Goal: Information Seeking & Learning: Check status

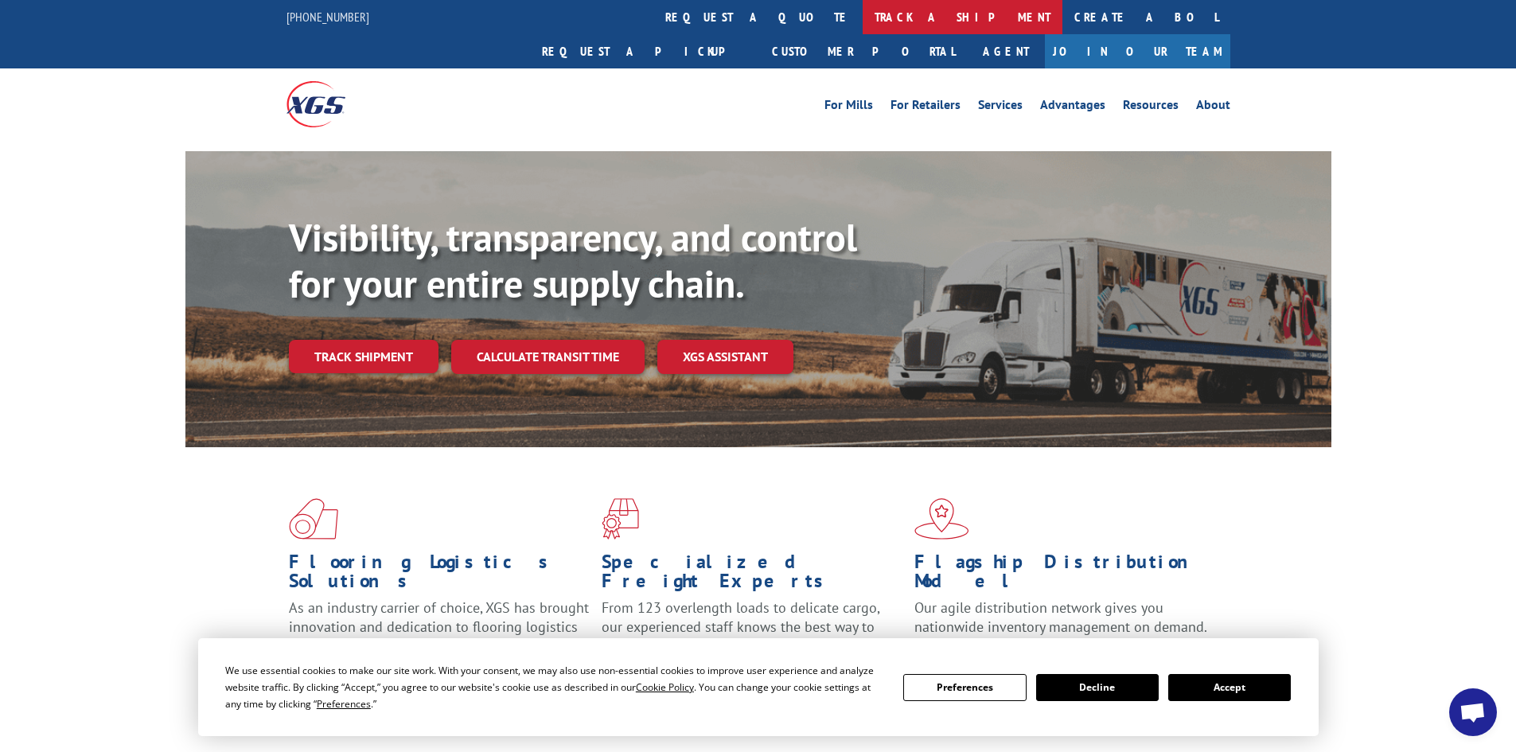
click at [863, 27] on link "track a shipment" at bounding box center [963, 17] width 200 height 34
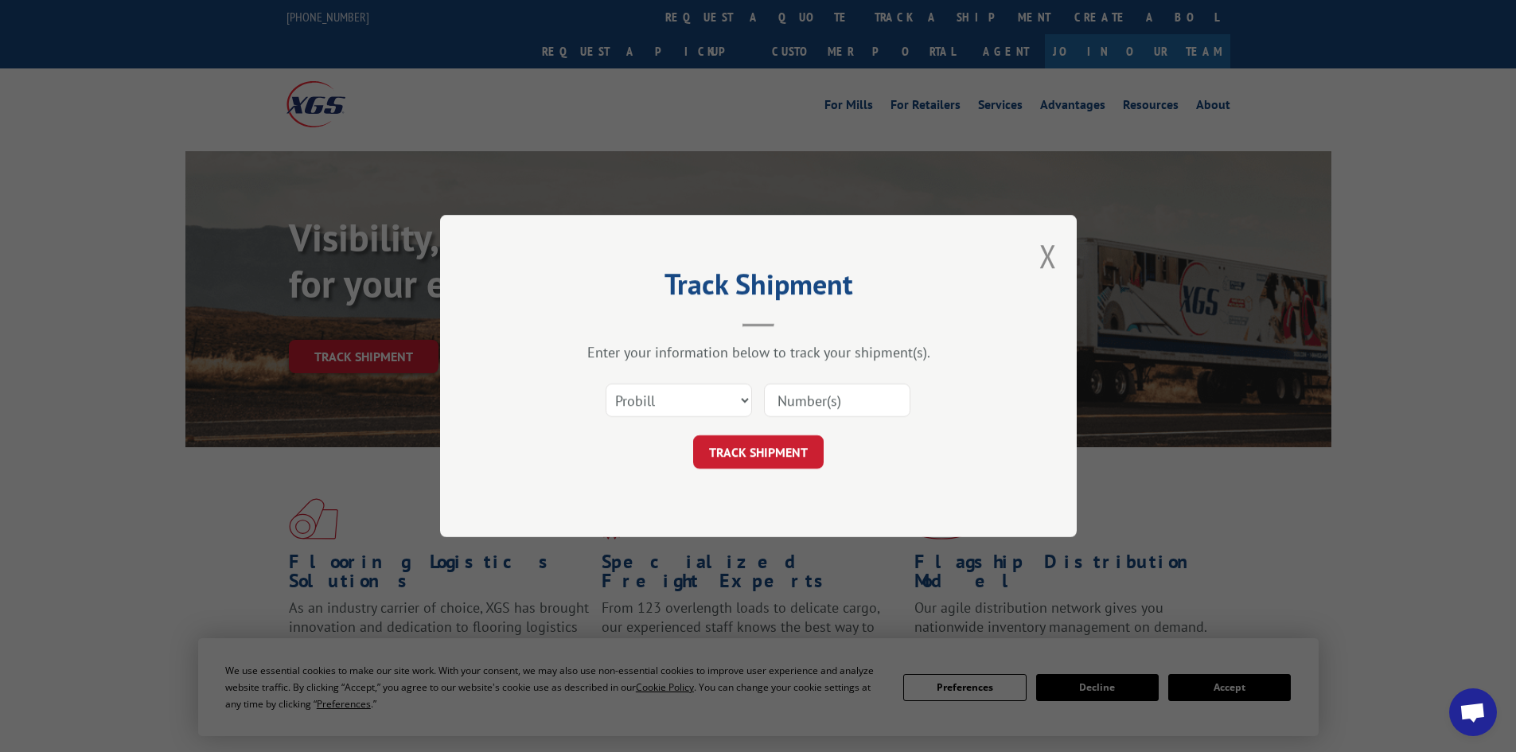
click at [811, 401] on input at bounding box center [837, 400] width 146 height 33
type input "4083310"
click at [738, 405] on select "Select category... Probill BOL PO" at bounding box center [679, 400] width 146 height 33
select select "bol"
click at [606, 384] on select "Select category... Probill BOL PO" at bounding box center [679, 400] width 146 height 33
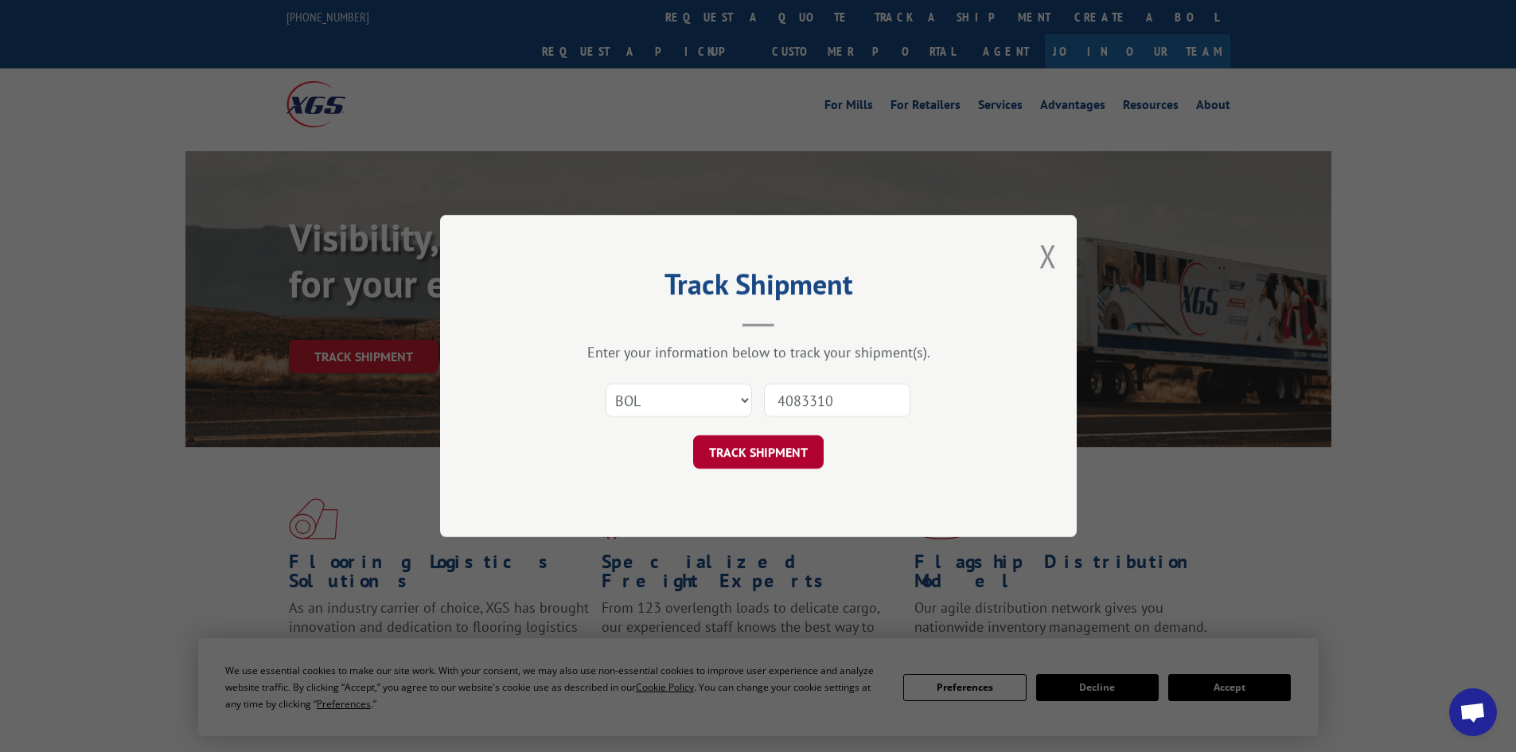
click at [750, 457] on button "TRACK SHIPMENT" at bounding box center [758, 451] width 131 height 33
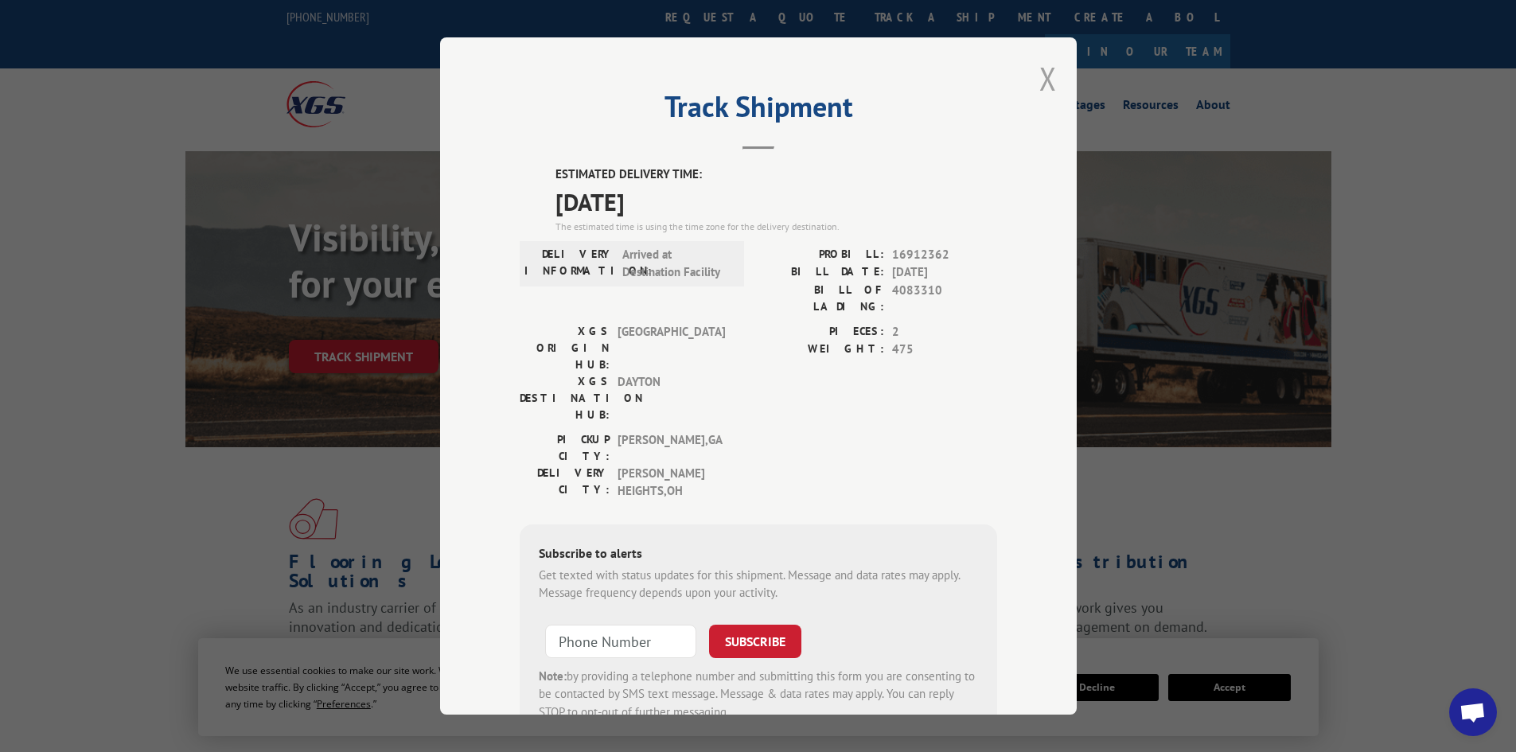
click at [1039, 81] on button "Close modal" at bounding box center [1048, 78] width 18 height 42
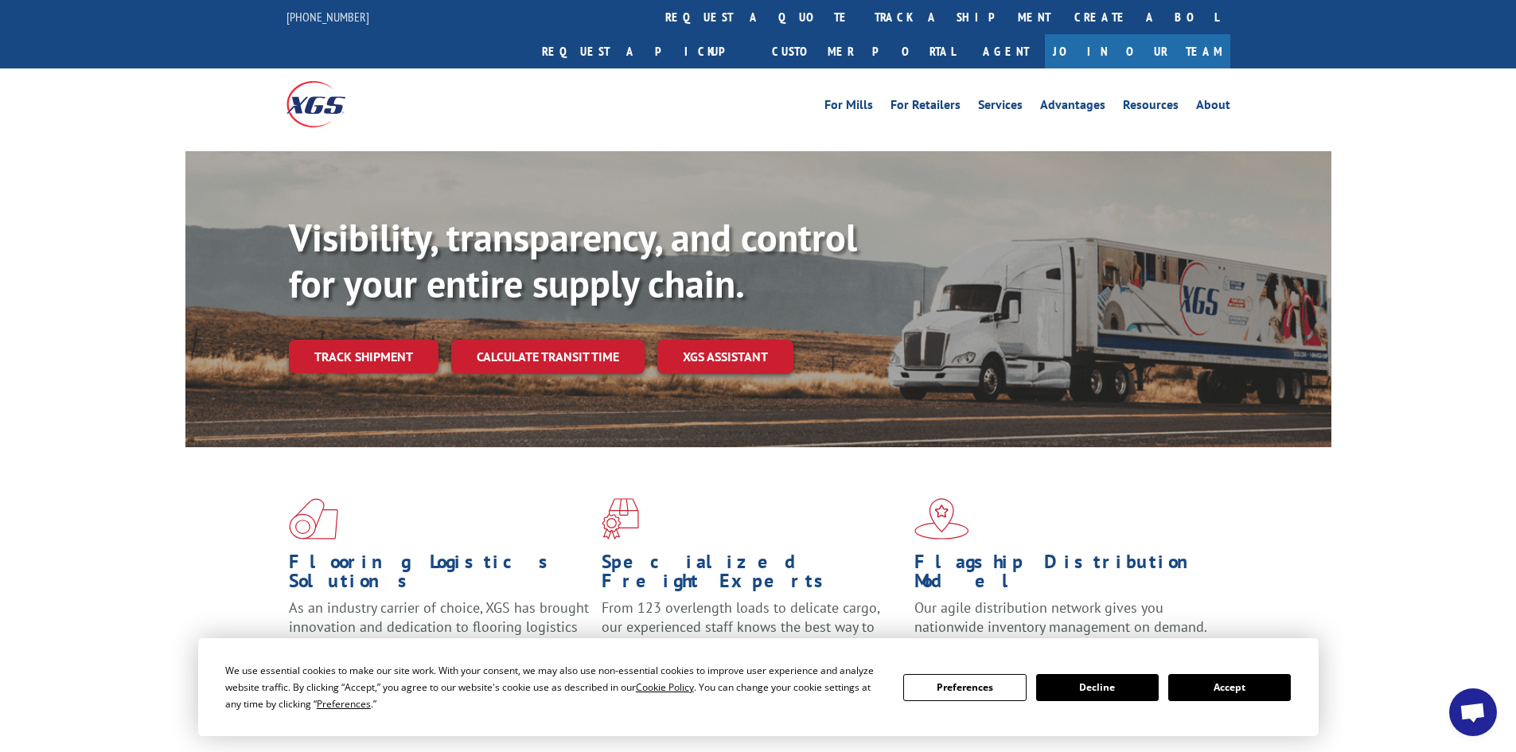
click at [1122, 685] on button "Decline" at bounding box center [1097, 687] width 123 height 27
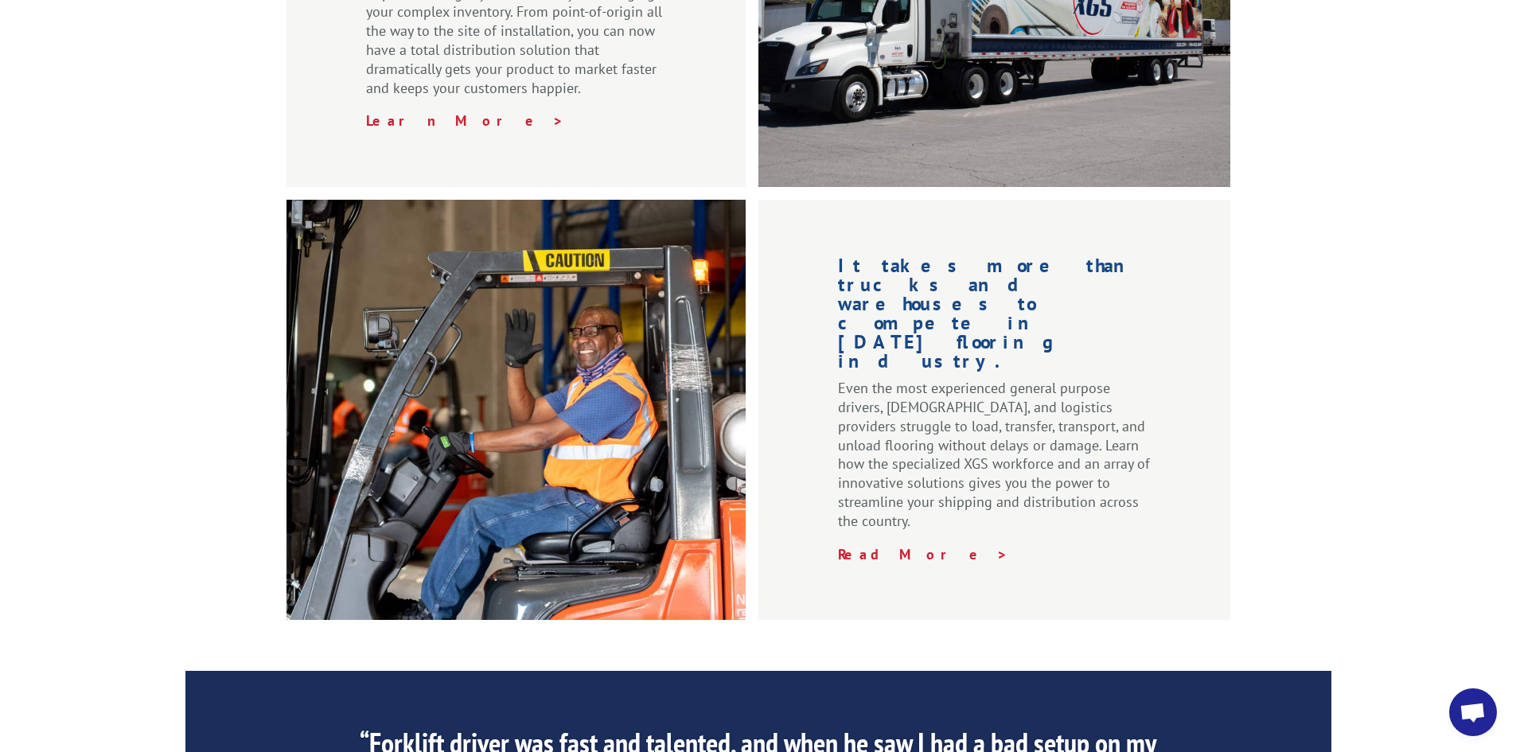
scroll to position [2387, 0]
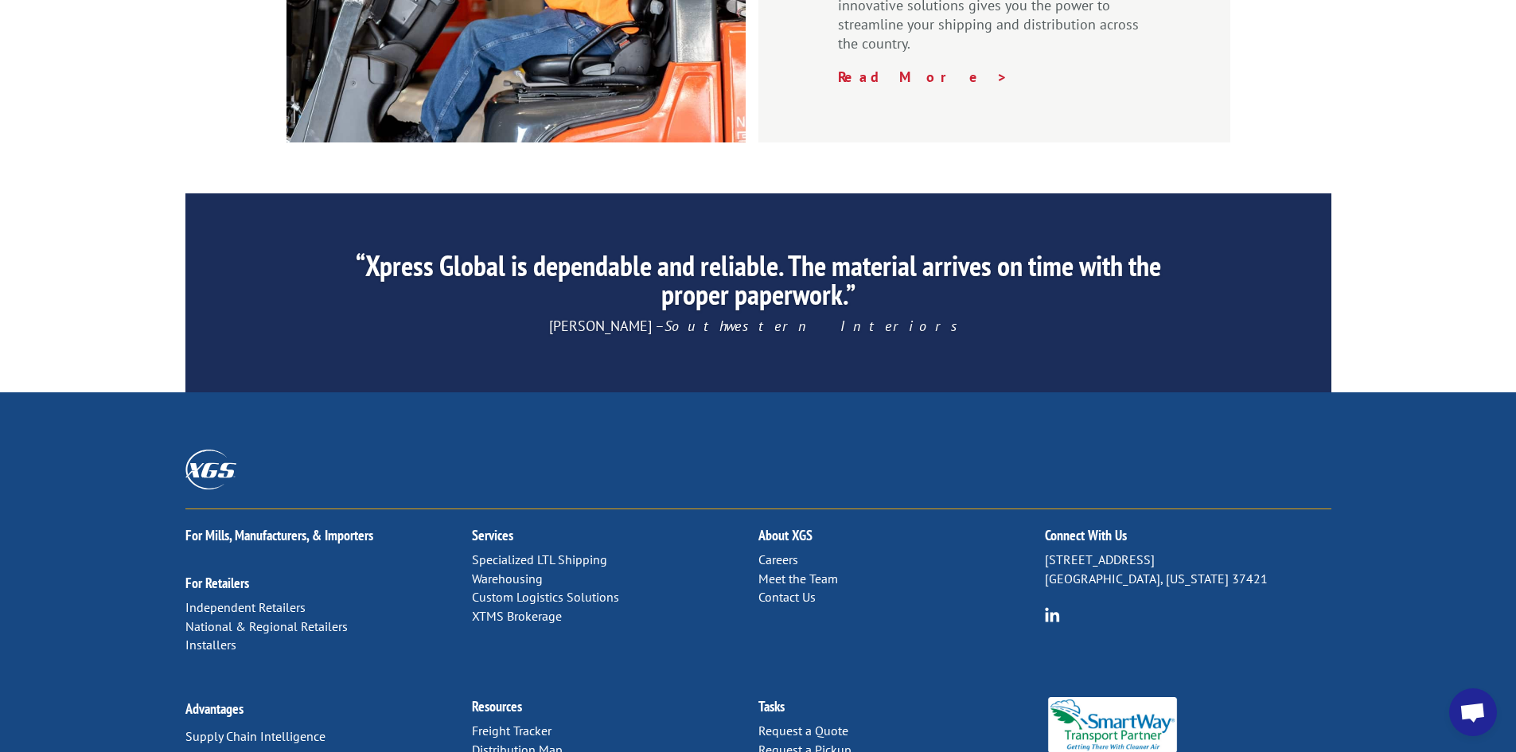
click at [802, 589] on link "Contact Us" at bounding box center [786, 597] width 57 height 16
